Goal: Find specific page/section: Find specific page/section

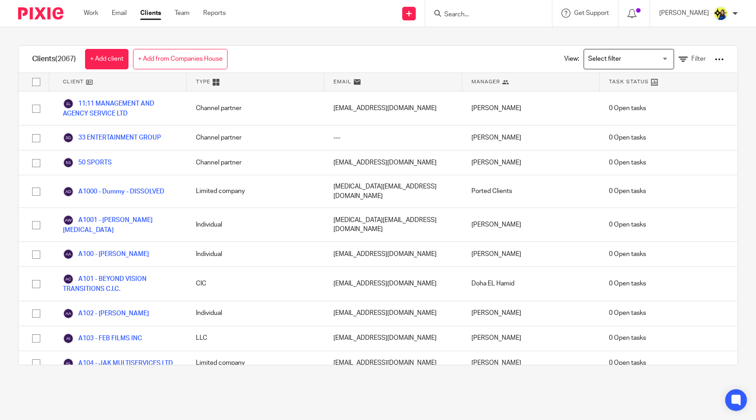
click at [512, 10] on form at bounding box center [492, 13] width 96 height 11
click at [509, 16] on input "Search" at bounding box center [484, 15] width 81 height 8
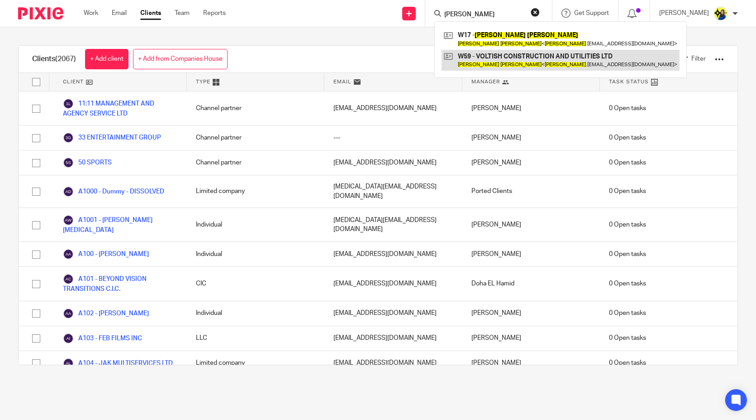
type input "[PERSON_NAME]"
click at [515, 60] on link at bounding box center [561, 60] width 238 height 21
